Goal: Task Accomplishment & Management: Use online tool/utility

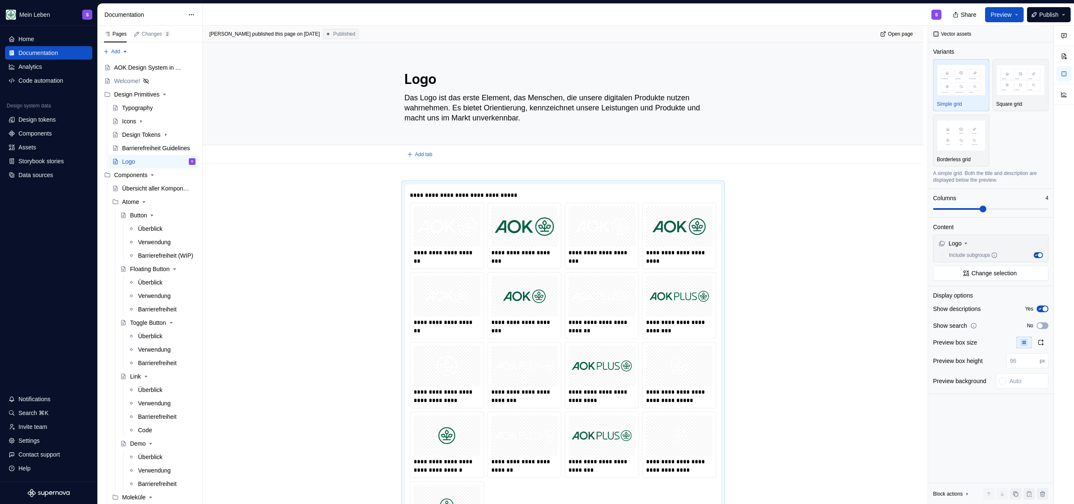
scroll to position [3, 0]
type textarea "*"
click at [52, 77] on div "Code automation" at bounding box center [40, 80] width 45 height 8
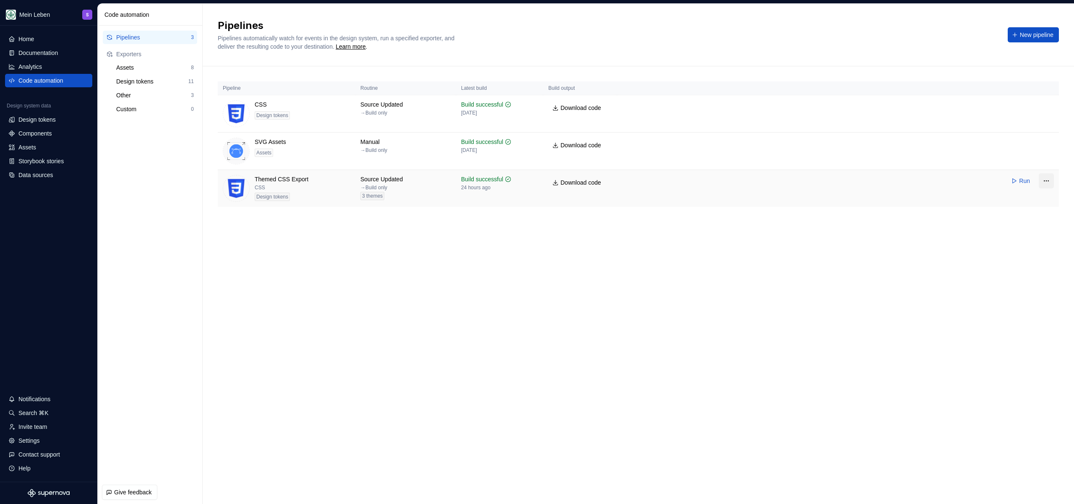
click at [1044, 182] on html "Mein Leben S Home Documentation Analytics Code automation Design system data De…" at bounding box center [537, 252] width 1074 height 504
click at [1022, 197] on div "Edit pipeline" at bounding box center [1031, 199] width 64 height 8
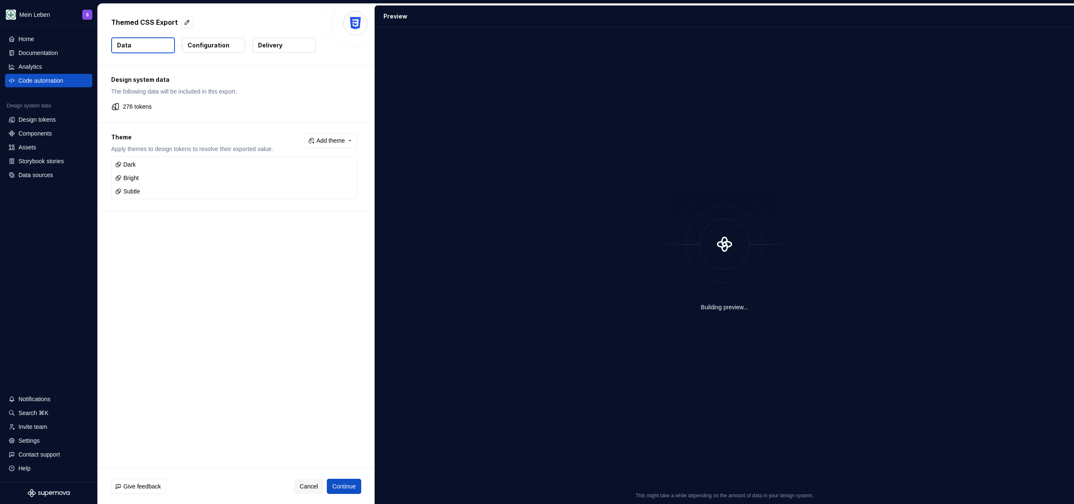
click at [203, 47] on p "Configuration" at bounding box center [209, 45] width 42 height 8
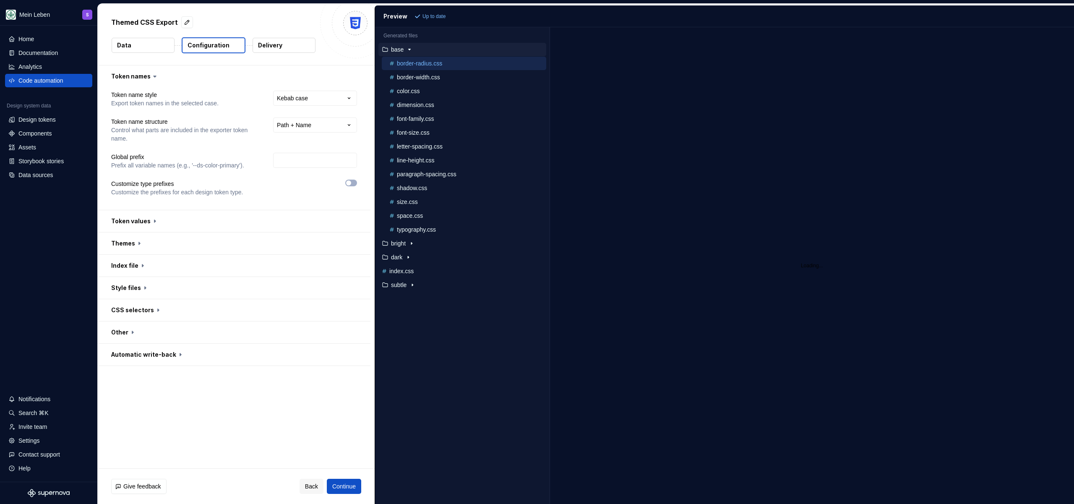
click at [288, 49] on button "Delivery" at bounding box center [284, 45] width 63 height 15
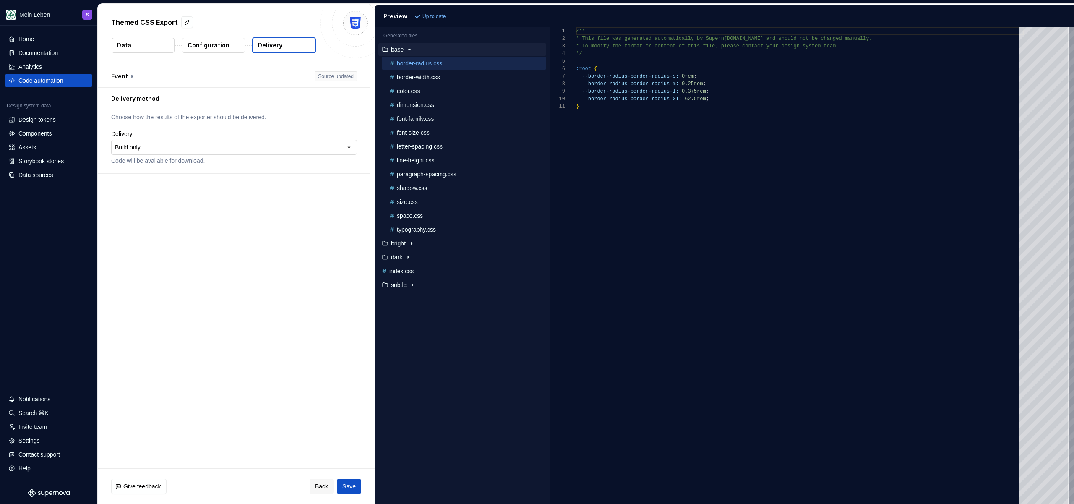
click at [182, 148] on html "**********" at bounding box center [537, 252] width 1074 height 504
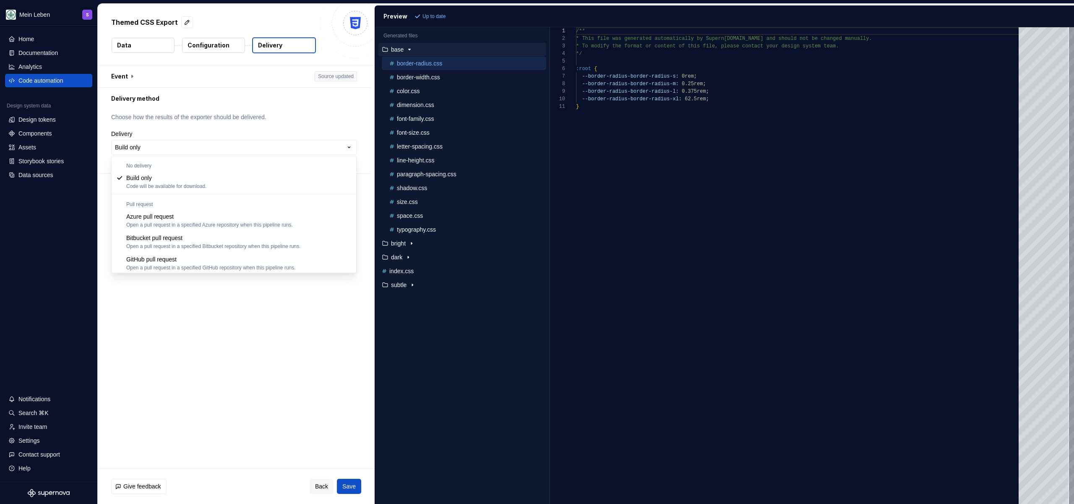
click at [251, 405] on html "**********" at bounding box center [537, 252] width 1074 height 504
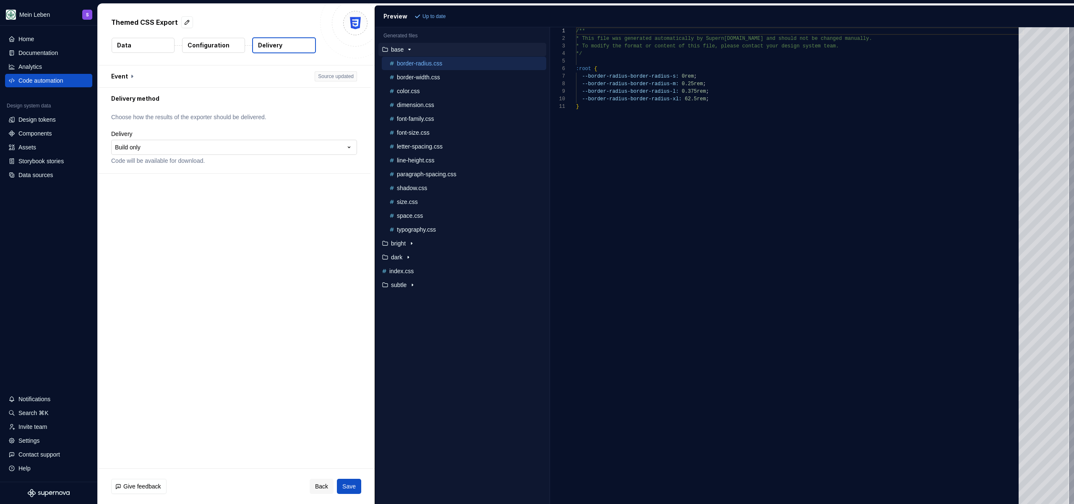
click at [254, 141] on html "**********" at bounding box center [537, 252] width 1074 height 504
click at [247, 319] on html "**********" at bounding box center [537, 252] width 1074 height 504
click at [141, 47] on button "Data" at bounding box center [143, 45] width 63 height 15
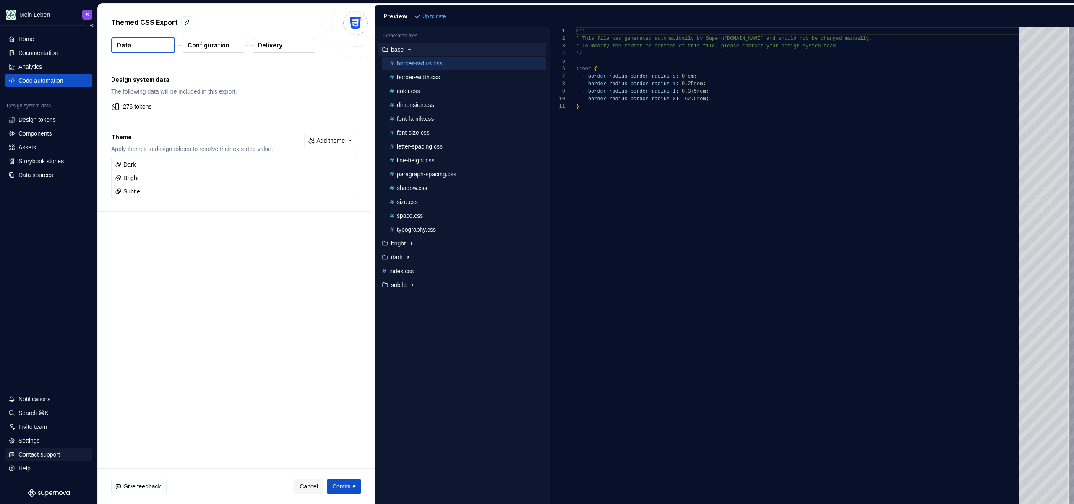
click at [41, 456] on div "Contact support" at bounding box center [39, 454] width 42 height 8
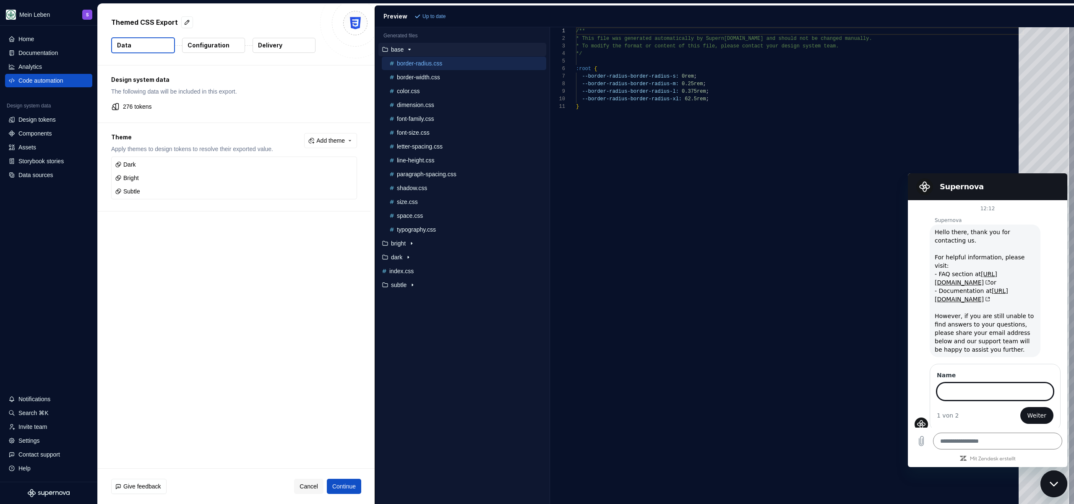
click at [410, 49] on icon "button" at bounding box center [410, 49] width 2 height 1
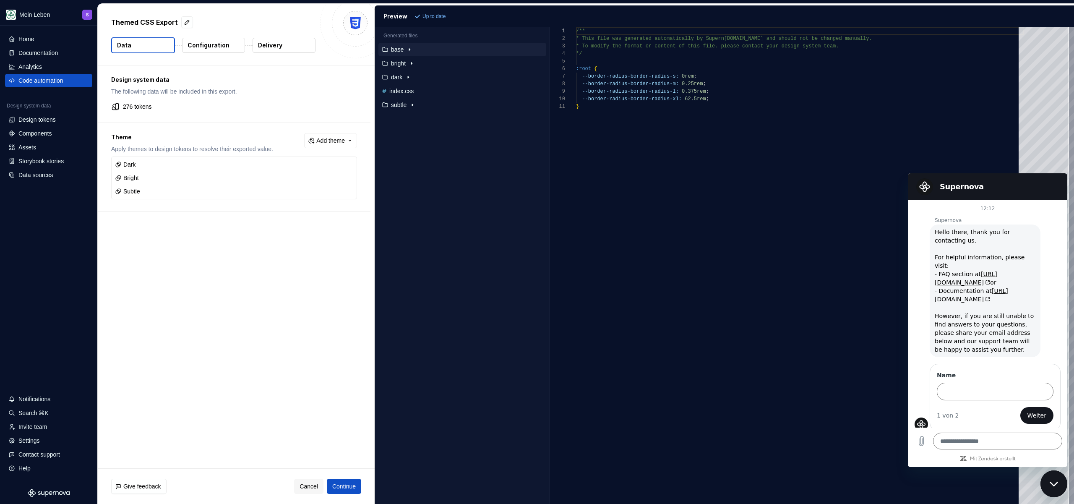
click at [294, 22] on div "Themed CSS Export" at bounding box center [213, 22] width 204 height 15
click at [151, 248] on div "Design system data The following data will be included in this export. 276 toke…" at bounding box center [236, 266] width 277 height 403
click at [45, 443] on div "Settings" at bounding box center [48, 440] width 81 height 8
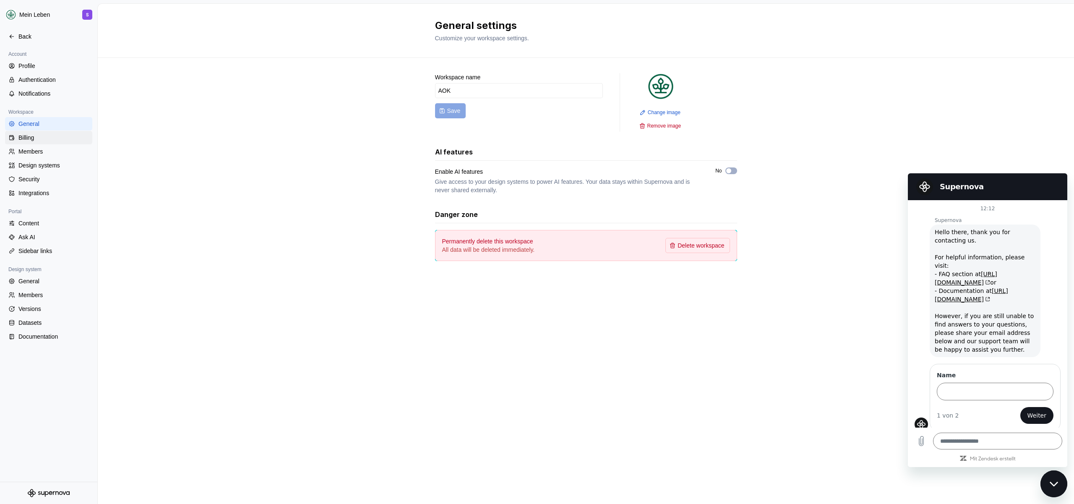
click at [38, 140] on div "Billing" at bounding box center [53, 137] width 70 height 8
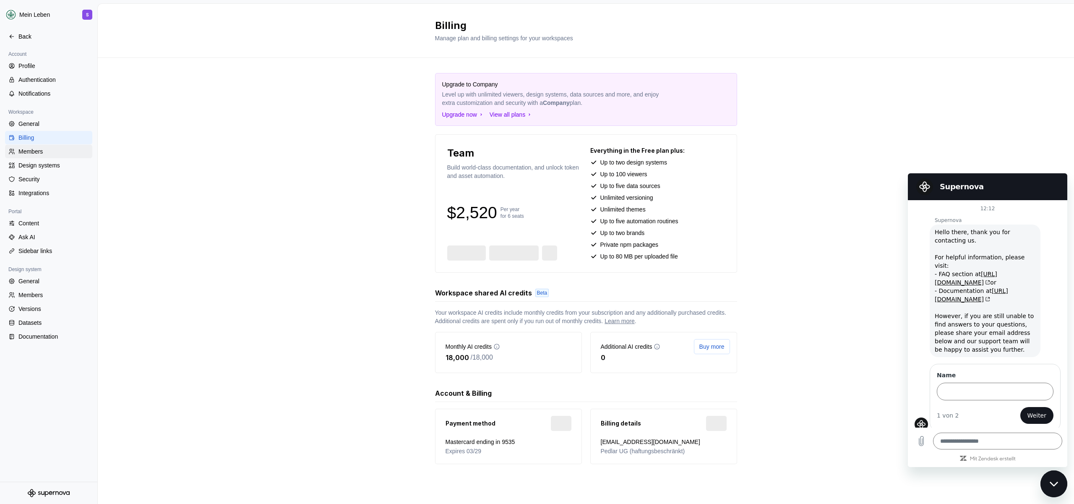
click at [39, 150] on div "Members" at bounding box center [53, 151] width 70 height 8
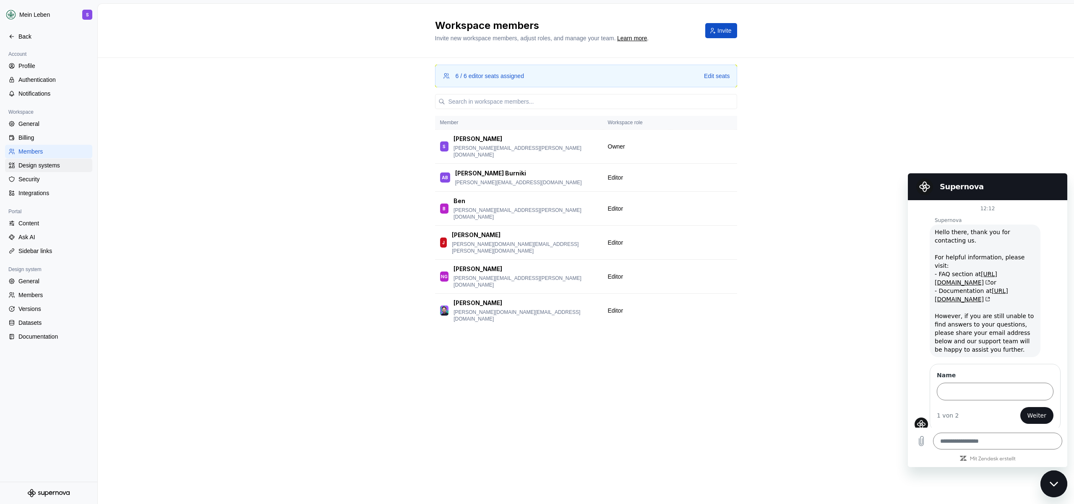
click at [48, 165] on div "Design systems" at bounding box center [53, 165] width 70 height 8
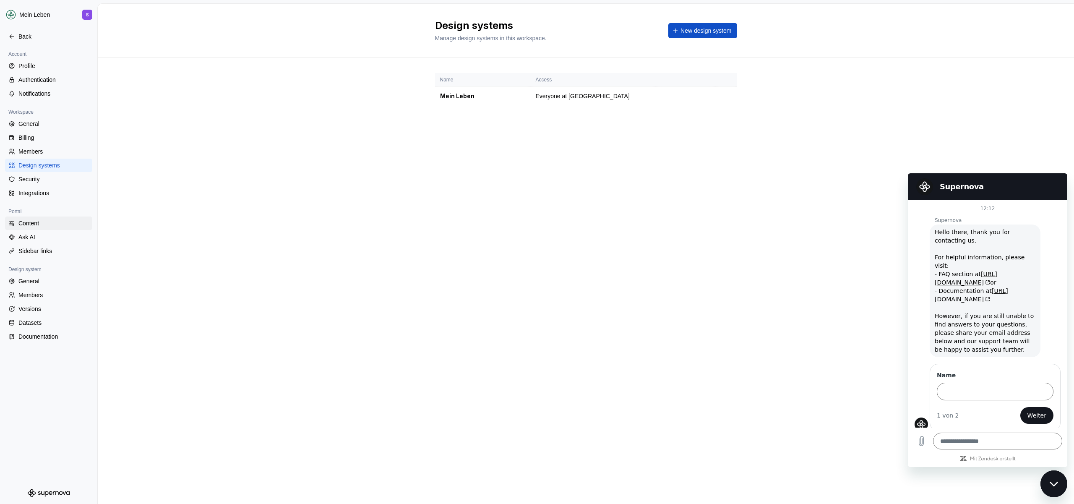
click at [42, 219] on div "Content" at bounding box center [53, 223] width 70 height 8
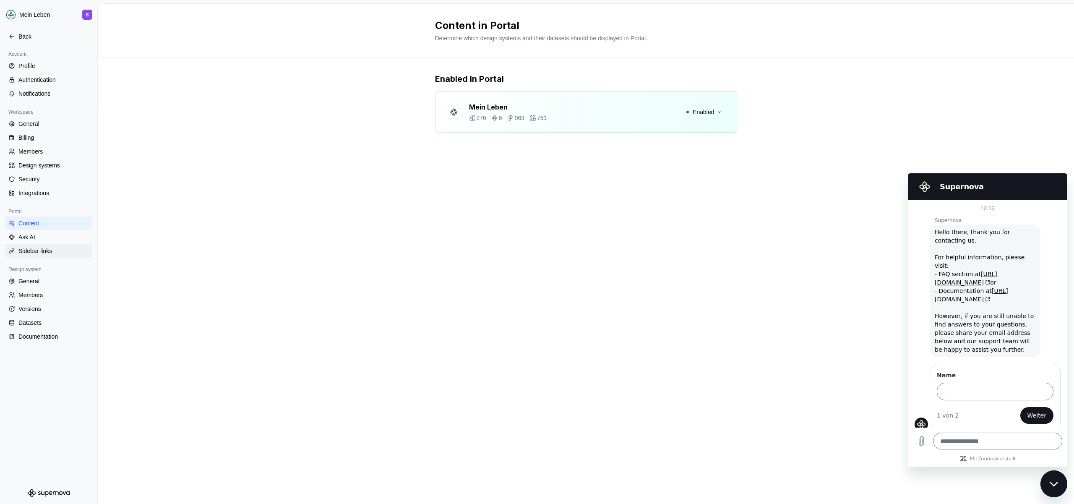
click at [52, 252] on div "Sidebar links" at bounding box center [53, 251] width 70 height 8
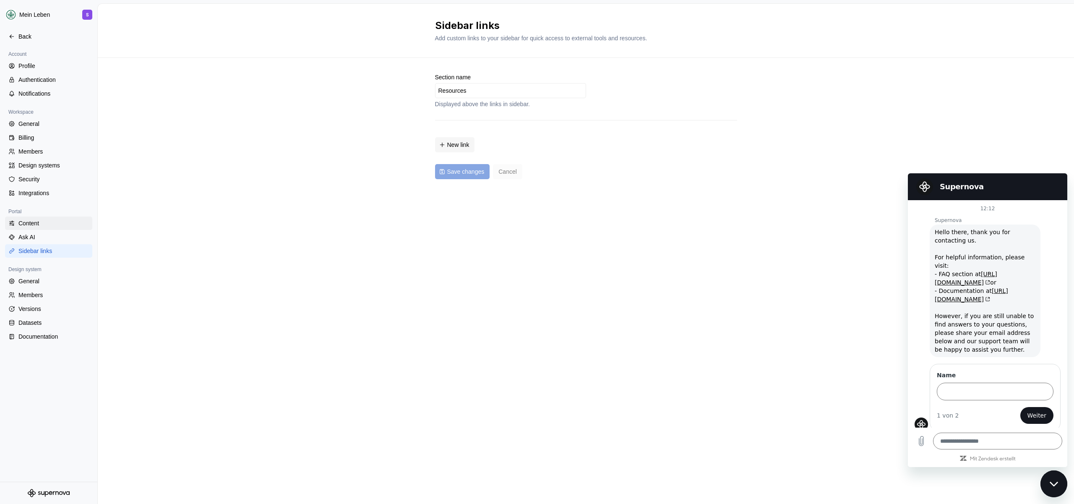
click at [56, 227] on div "Content" at bounding box center [48, 222] width 87 height 13
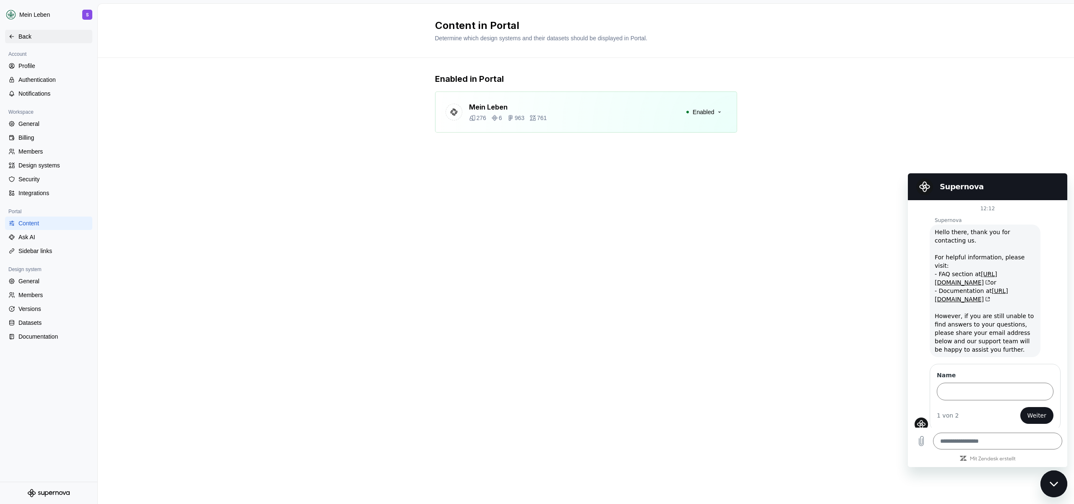
click at [34, 38] on div "Back" at bounding box center [53, 36] width 70 height 8
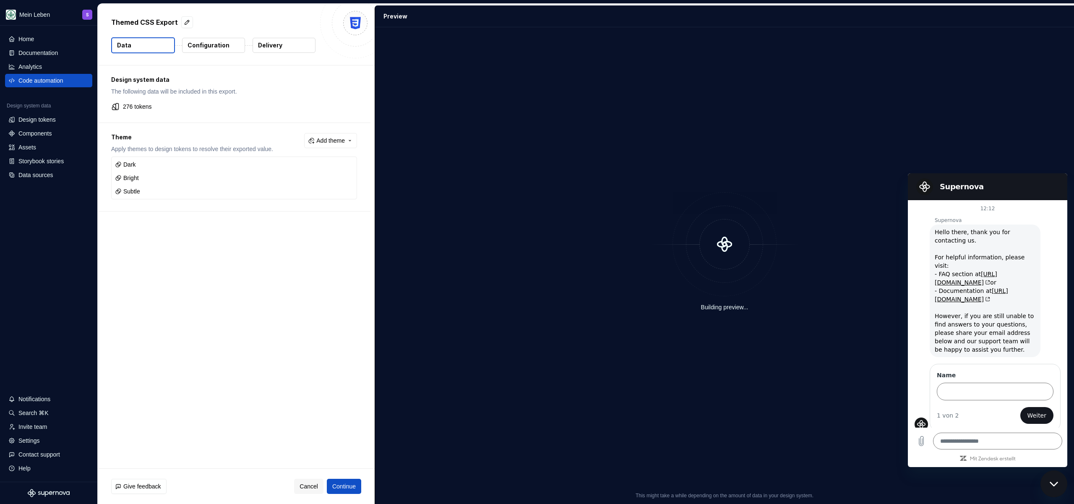
click at [229, 16] on div "Themed CSS Export" at bounding box center [213, 22] width 204 height 15
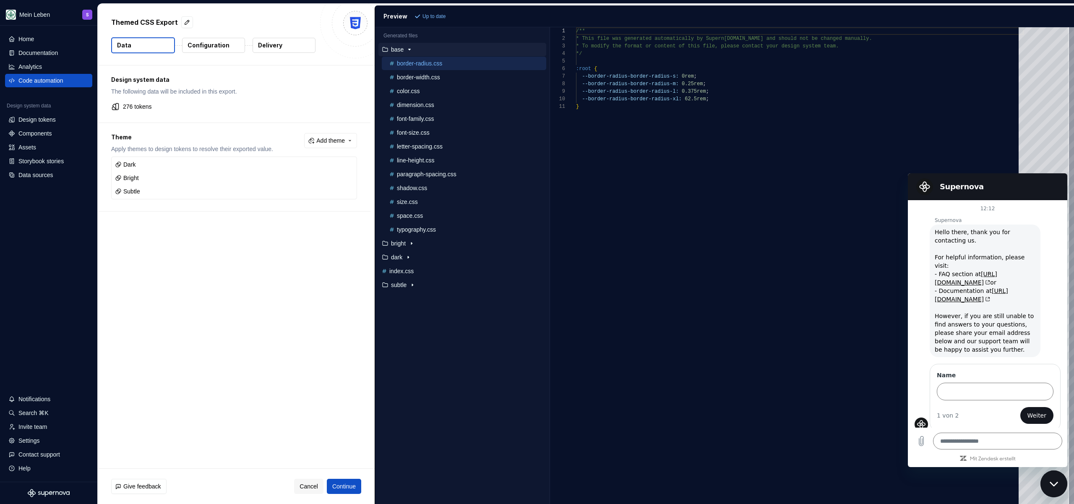
click at [235, 328] on div "Design system data The following data will be included in this export. 276 toke…" at bounding box center [236, 266] width 277 height 403
click at [167, 368] on div "Design system data The following data will be included in this export. 276 toke…" at bounding box center [236, 266] width 277 height 403
click at [262, 287] on div "Design system data The following data will be included in this export. 276 toke…" at bounding box center [236, 266] width 277 height 403
click at [201, 47] on p "Configuration" at bounding box center [209, 45] width 42 height 8
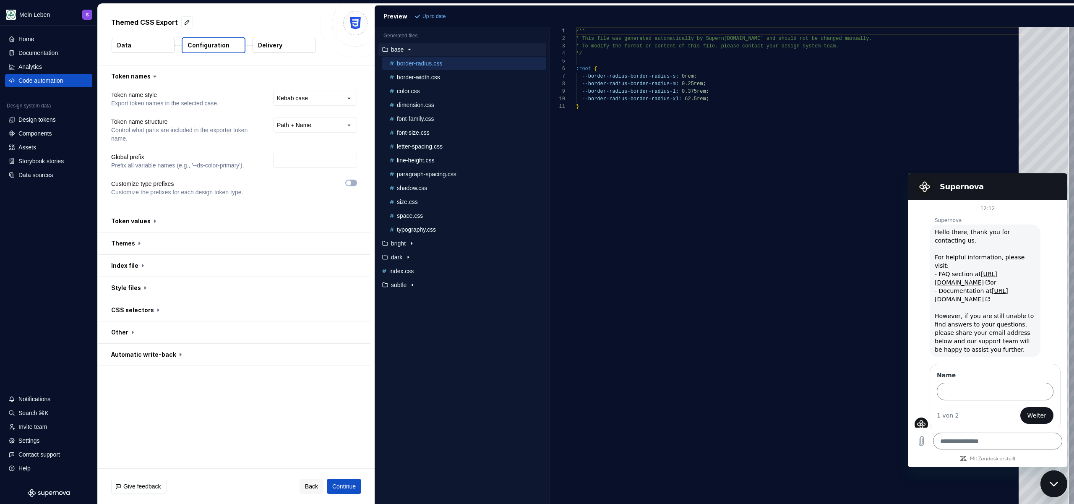
click at [282, 42] on button "Delivery" at bounding box center [284, 45] width 63 height 15
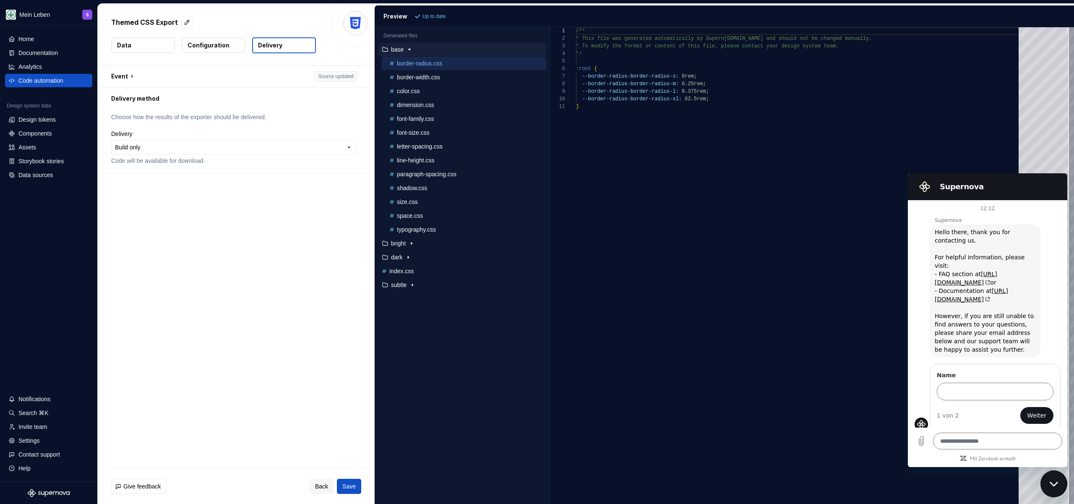
click at [204, 43] on p "Configuration" at bounding box center [209, 45] width 42 height 8
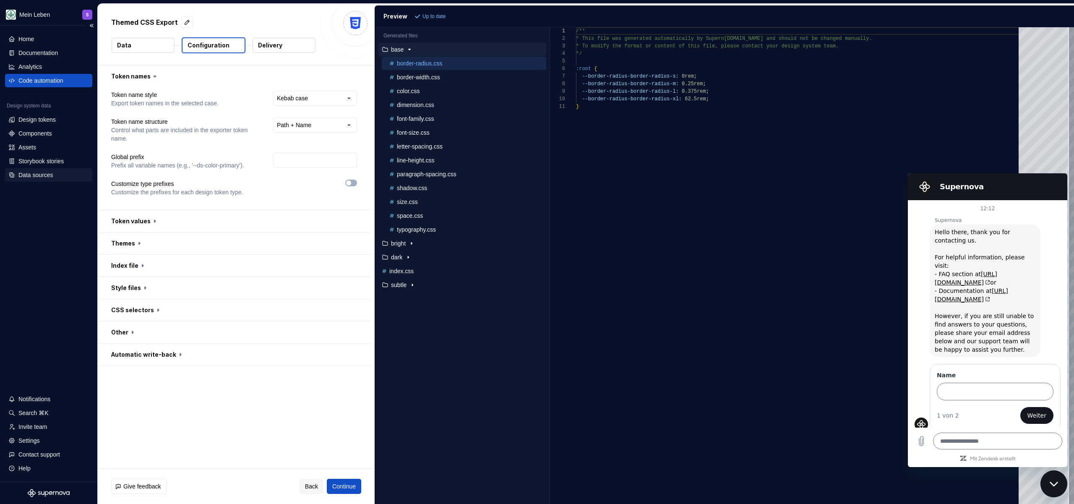
click at [44, 175] on div "Data sources" at bounding box center [35, 175] width 34 height 8
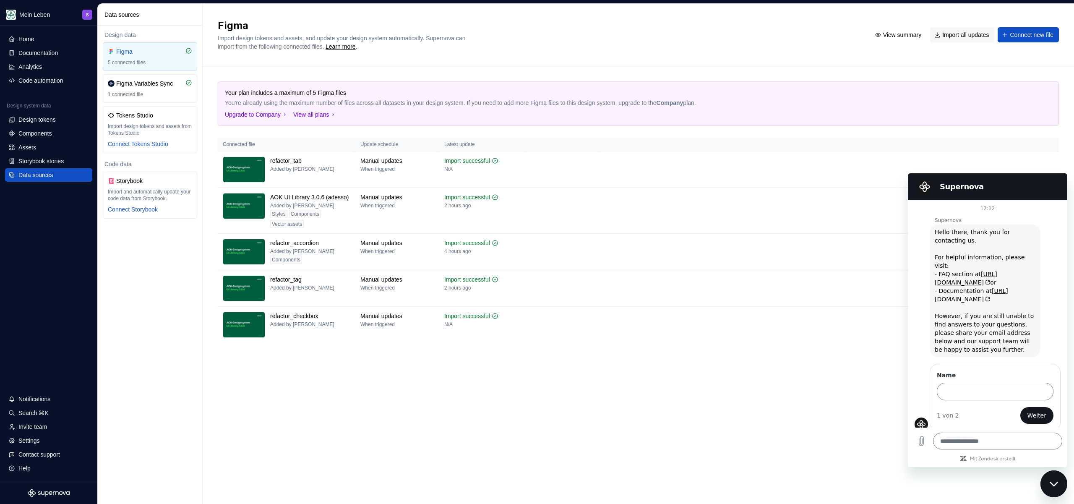
click at [582, 31] on h2 "Figma" at bounding box center [539, 25] width 643 height 13
drag, startPoint x: 1060, startPoint y: 481, endPoint x: 1051, endPoint y: 472, distance: 12.5
click at [1061, 481] on div "Messaging-Fenster schließen" at bounding box center [1053, 483] width 25 height 25
type textarea "*"
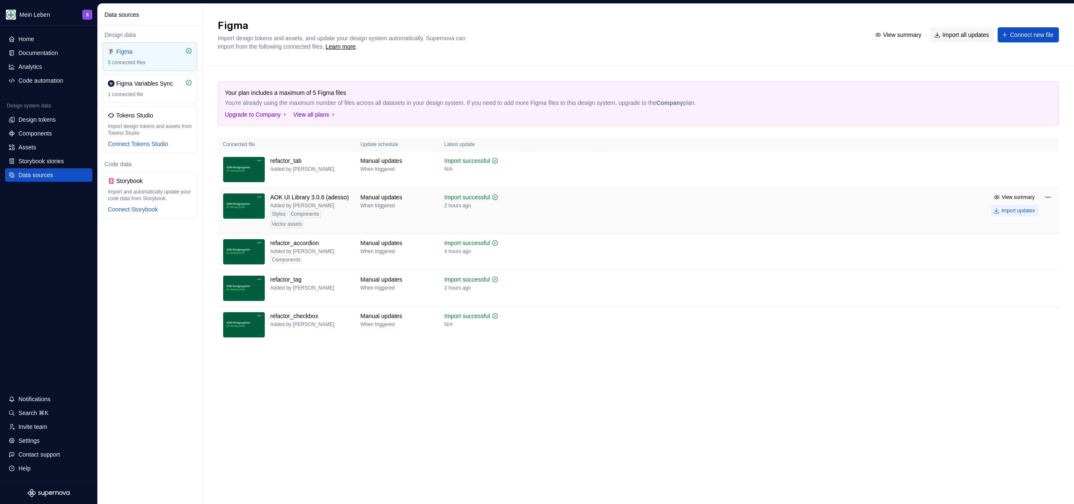
click at [1024, 211] on div "Import updates" at bounding box center [1018, 210] width 34 height 7
click at [488, 17] on div "Figma Import design tokens and assets, and update your design system automatica…" at bounding box center [638, 35] width 871 height 63
click at [155, 81] on div "Figma Variables Sync" at bounding box center [144, 83] width 57 height 8
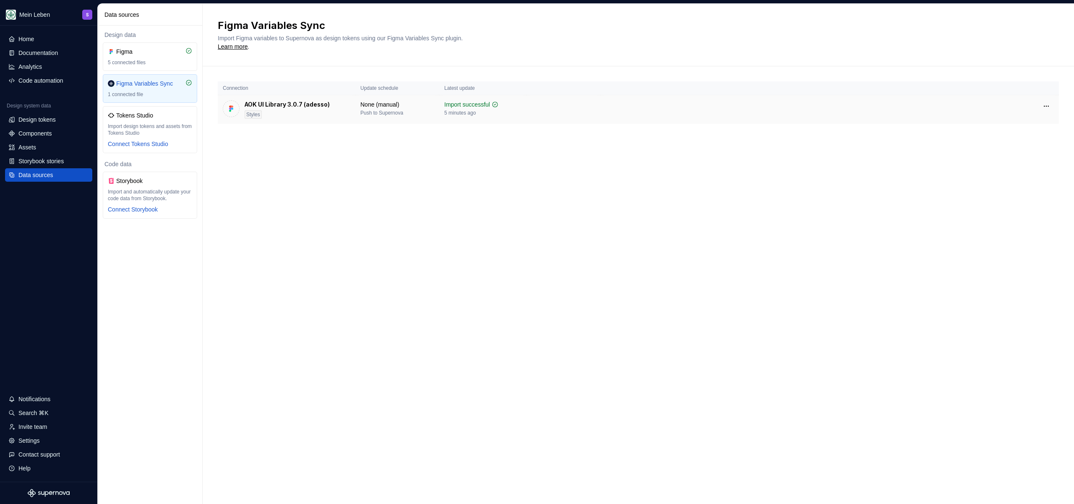
click at [416, 105] on div "None (manual) Push to Supernova" at bounding box center [397, 108] width 74 height 16
click at [1048, 102] on html "Mein Leben S Home Documentation Analytics Code automation Design system data De…" at bounding box center [537, 252] width 1074 height 504
click at [640, 145] on html "Mein Leben S Home Documentation Analytics Code automation Design system data De…" at bounding box center [537, 252] width 1074 height 504
click at [403, 105] on div "None (manual) Push to Supernova" at bounding box center [381, 108] width 43 height 16
click at [1045, 106] on html "Mein Leben S Home Documentation Analytics Code automation Design system data De…" at bounding box center [537, 252] width 1074 height 504
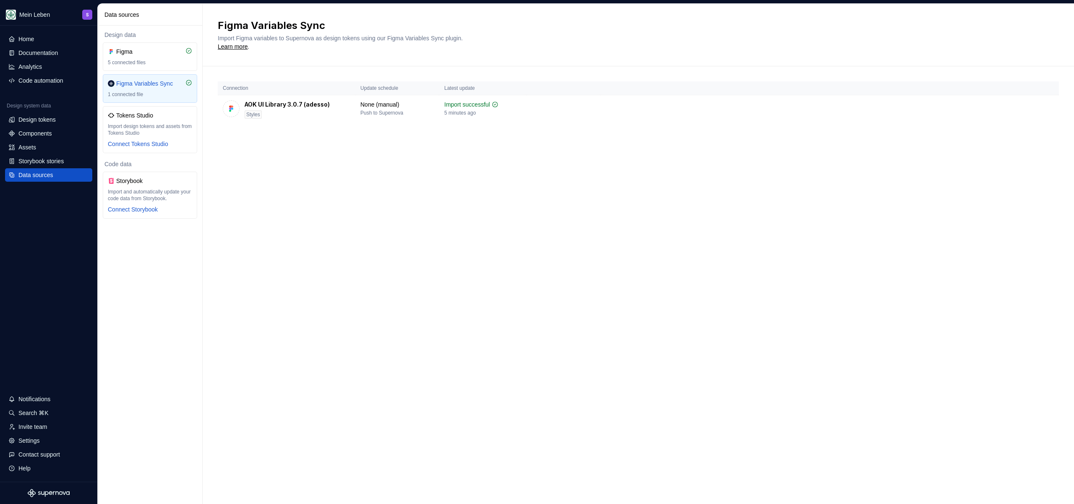
click at [716, 159] on html "Mein Leben S Home Documentation Analytics Code automation Design system data De…" at bounding box center [537, 252] width 1074 height 504
click at [135, 57] on div "Figma 5 connected files" at bounding box center [150, 56] width 84 height 18
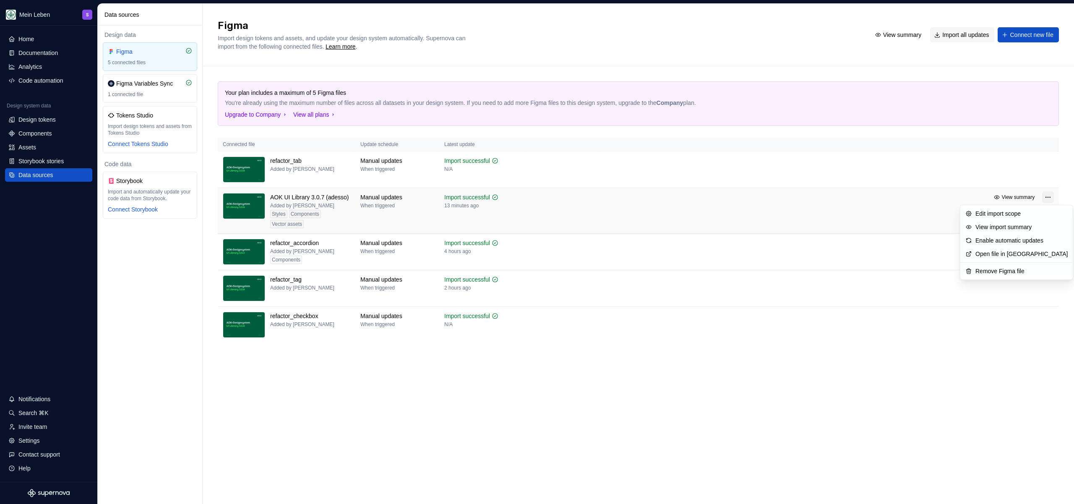
click at [1045, 198] on html "Mein Leben S Home Documentation Analytics Code automation Design system data De…" at bounding box center [537, 252] width 1074 height 504
click at [1011, 242] on div "Enable automatic updates" at bounding box center [1021, 240] width 92 height 8
